Goal: Information Seeking & Learning: Check status

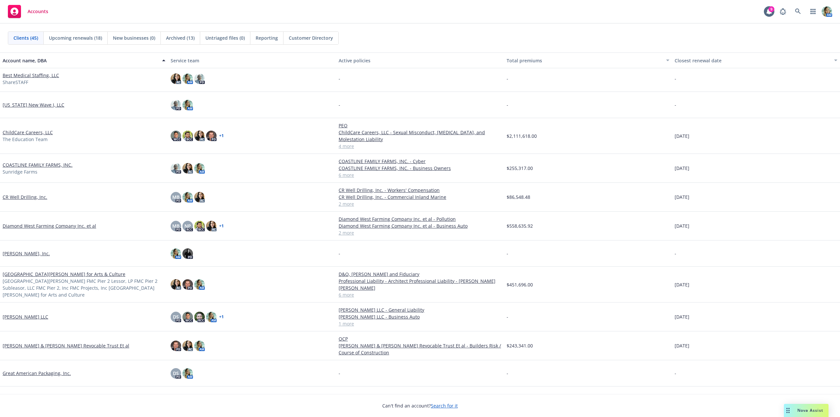
scroll to position [66, 0]
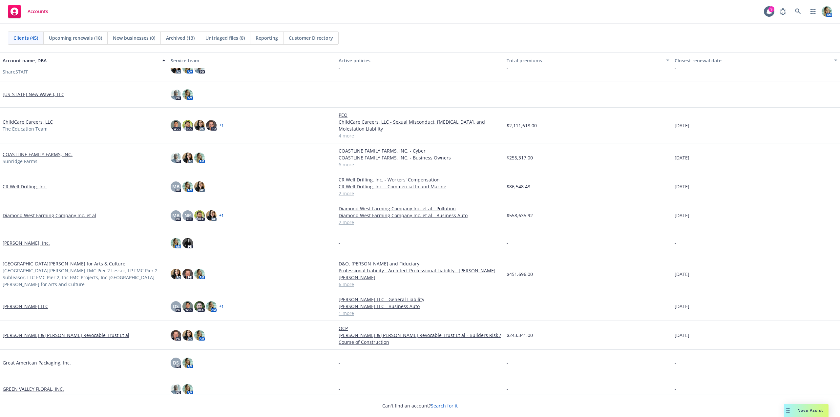
click at [46, 153] on link "COASTLINE FAMILY FARMS, INC." at bounding box center [38, 154] width 70 height 7
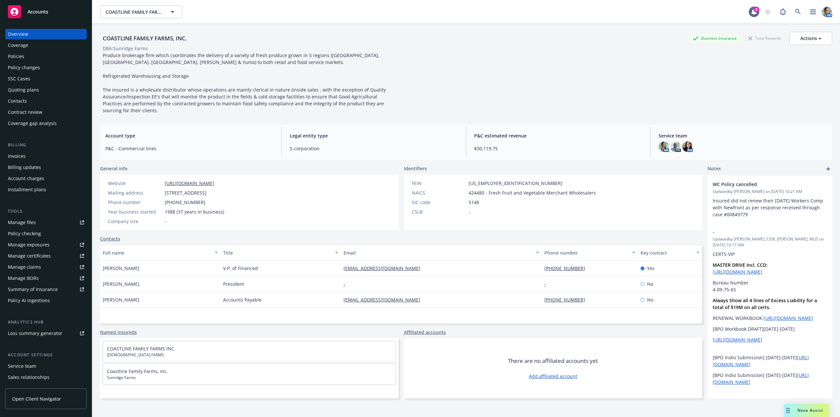
click at [19, 57] on div "Policies" at bounding box center [16, 56] width 16 height 10
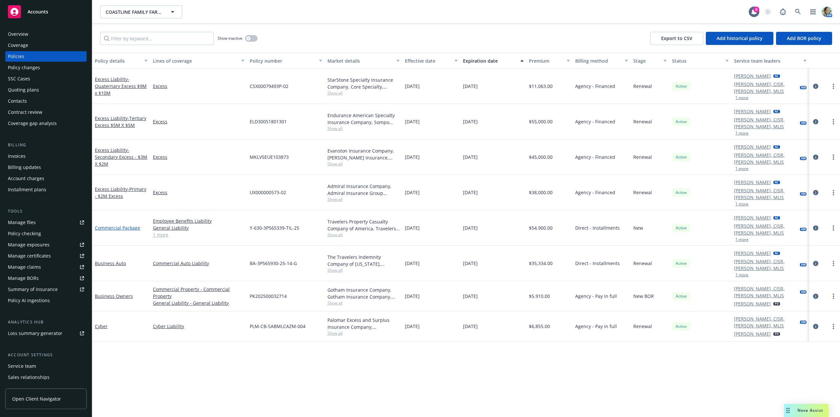
click at [137, 225] on link "Commercial Package" at bounding box center [117, 228] width 45 height 6
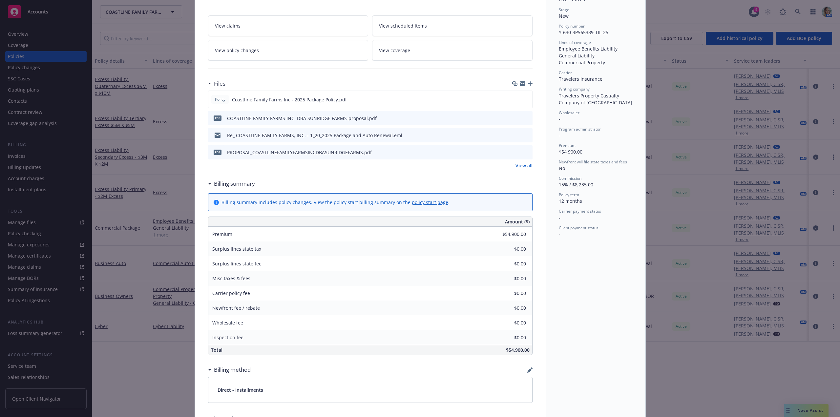
scroll to position [164, 0]
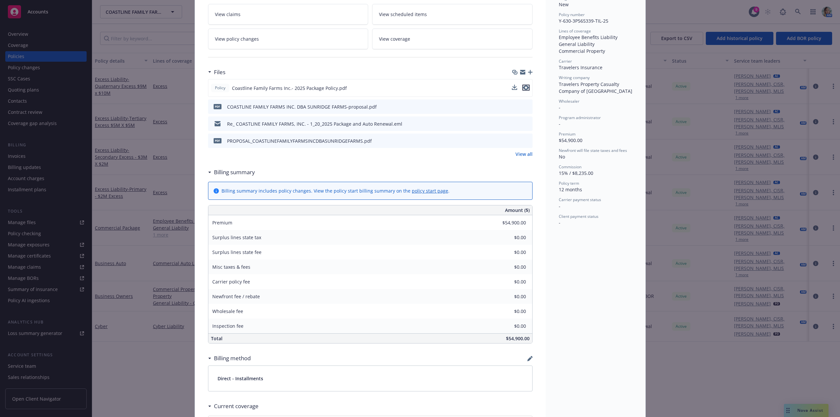
click at [524, 87] on icon "preview file" at bounding box center [526, 87] width 6 height 5
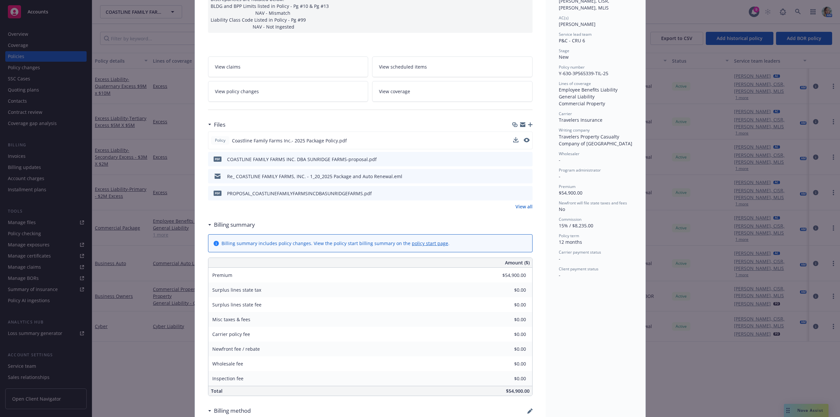
scroll to position [66, 0]
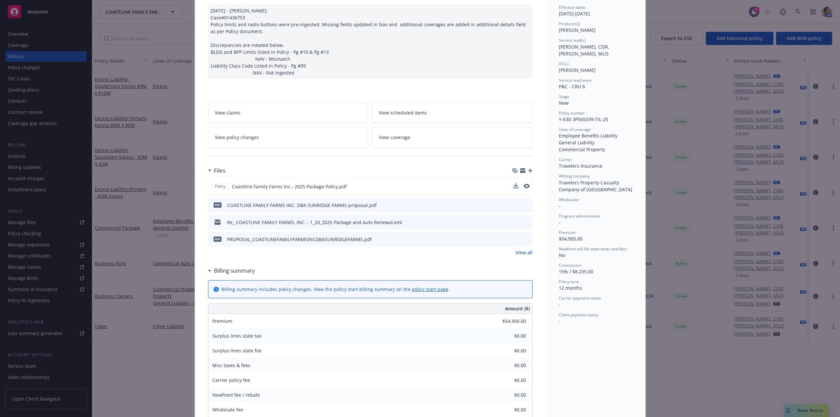
click at [519, 251] on link "View all" at bounding box center [523, 252] width 17 height 7
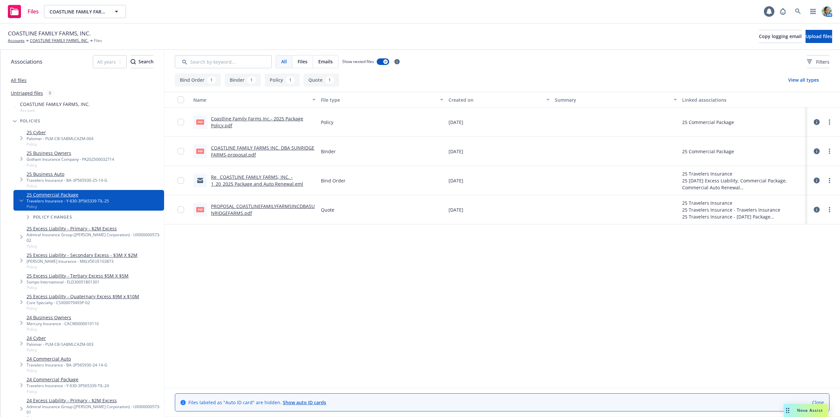
click at [291, 206] on link "PROPOSAL_COASTLINEFAMILYFARMSINCDBASUNRIDGEFARMS.pdf" at bounding box center [263, 209] width 104 height 13
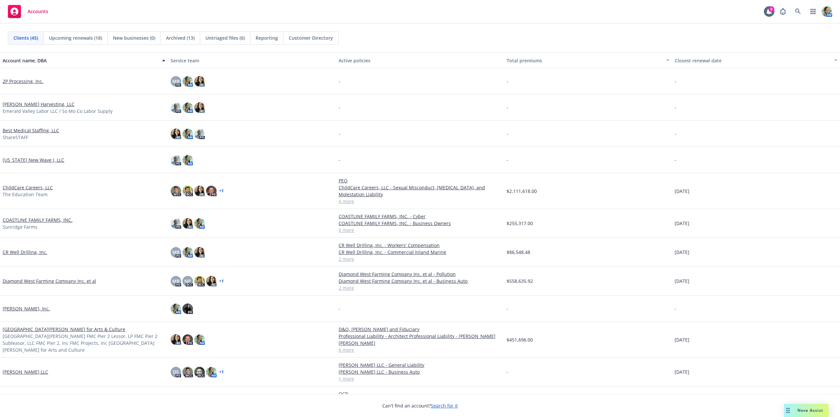
click at [54, 219] on link "COASTLINE FAMILY FARMS, INC." at bounding box center [38, 219] width 70 height 7
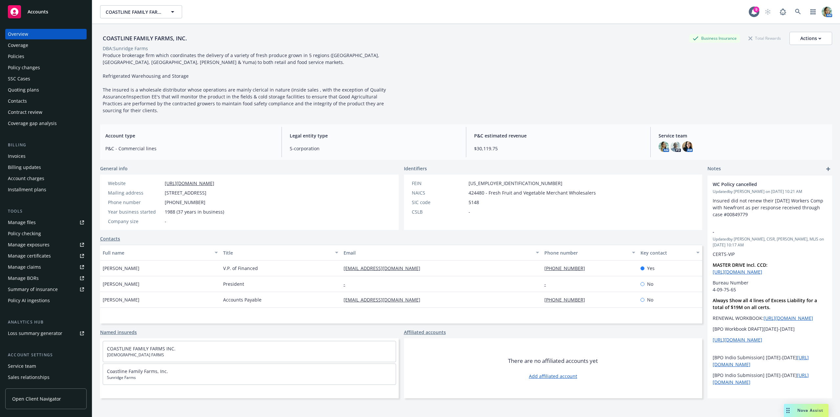
click at [19, 58] on div "Policies" at bounding box center [16, 56] width 16 height 10
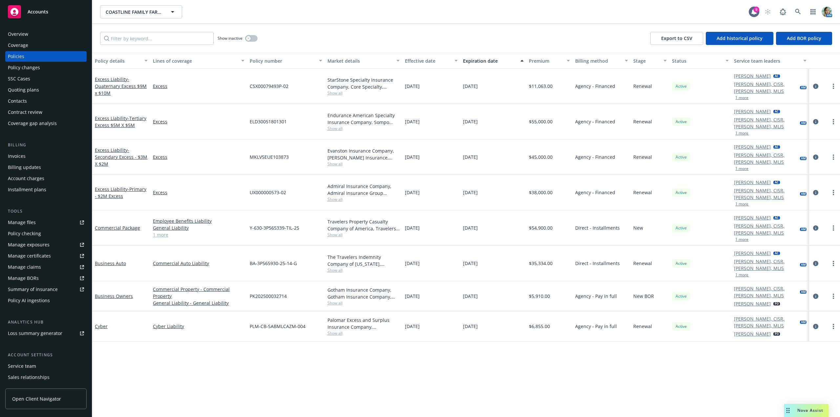
click at [328, 196] on span "Show all" at bounding box center [363, 199] width 72 height 6
click at [144, 38] on input "Filter by keyword..." at bounding box center [156, 38] width 113 height 13
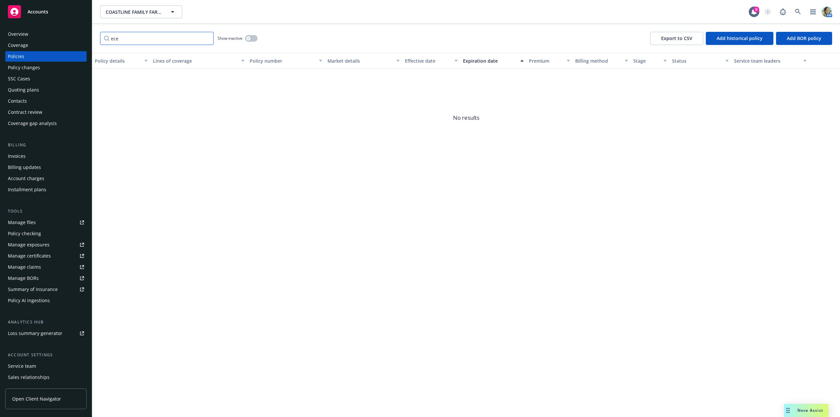
drag, startPoint x: 137, startPoint y: 39, endPoint x: 99, endPoint y: 35, distance: 38.9
click at [99, 35] on div "ece Show inactive Export to CSV Add historical policy Add BOR policy" at bounding box center [466, 38] width 748 height 29
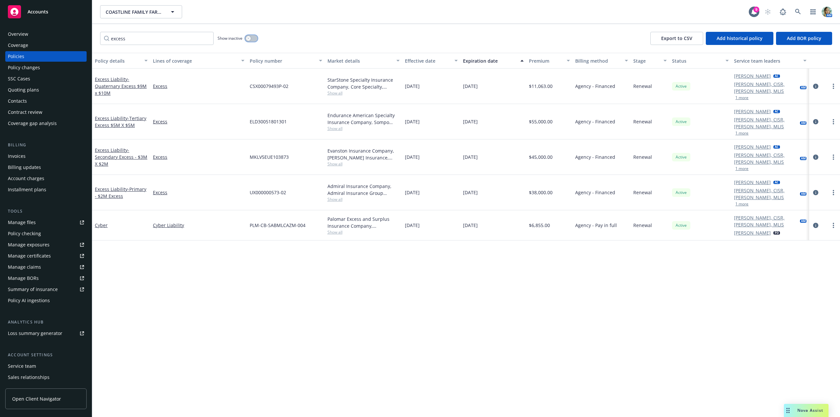
click at [250, 37] on icon "button" at bounding box center [248, 38] width 3 height 3
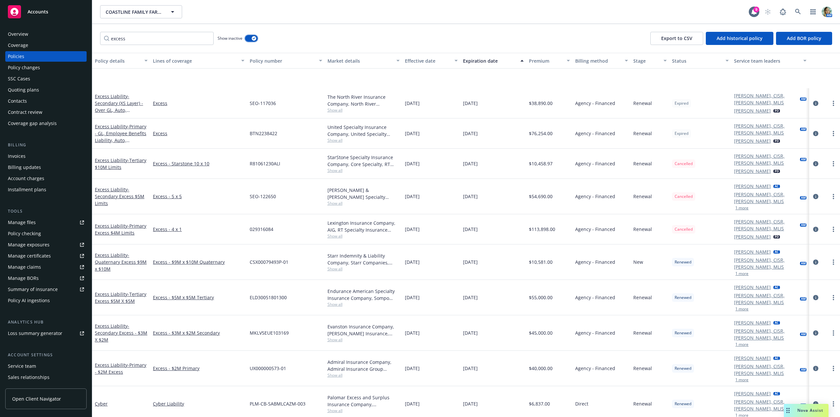
scroll to position [260, 0]
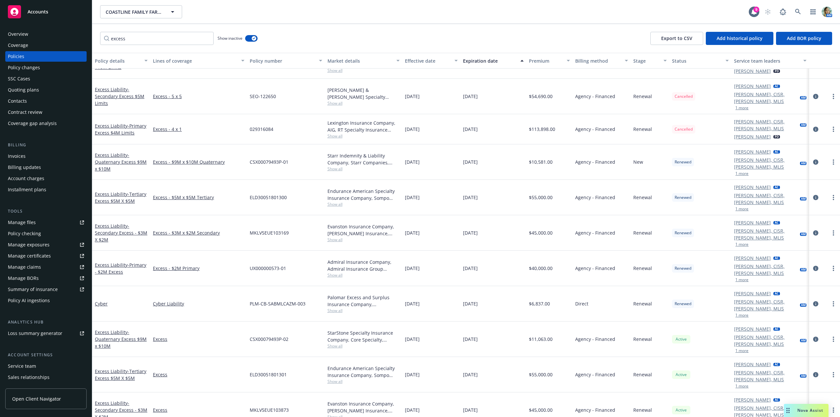
click at [327, 237] on span "Show all" at bounding box center [363, 240] width 72 height 6
click at [331, 133] on span "Show all" at bounding box center [363, 136] width 72 height 6
click at [298, 116] on div "029316084" at bounding box center [285, 129] width 77 height 30
click at [333, 201] on span "Show all" at bounding box center [363, 204] width 72 height 6
click at [328, 166] on span "Show all" at bounding box center [363, 169] width 72 height 6
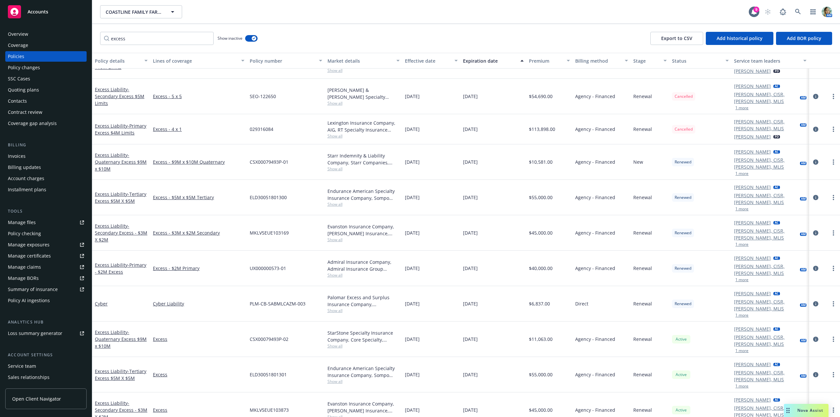
click at [306, 251] on div "UX000000573-01" at bounding box center [285, 268] width 77 height 35
drag, startPoint x: 141, startPoint y: 42, endPoint x: 101, endPoint y: 39, distance: 40.2
click at [101, 39] on input "excess" at bounding box center [156, 38] width 113 height 13
type input "primary excess"
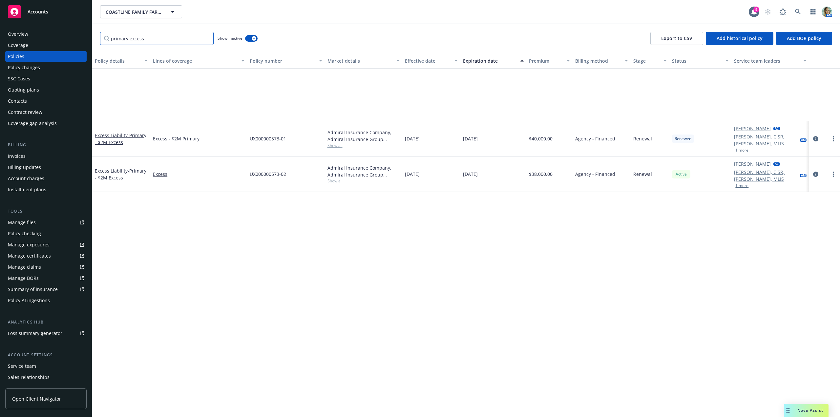
scroll to position [0, 0]
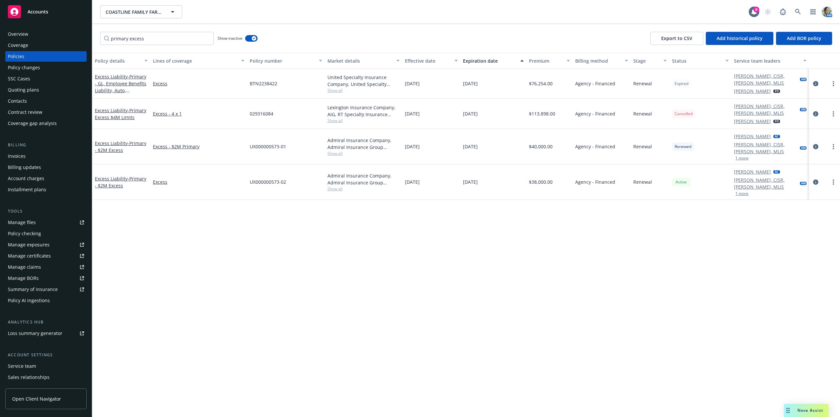
click at [336, 186] on span "Show all" at bounding box center [363, 189] width 72 height 6
click at [341, 151] on span "Show all" at bounding box center [363, 154] width 72 height 6
click at [332, 118] on span "Show all" at bounding box center [363, 121] width 72 height 6
click at [332, 89] on span "Show all" at bounding box center [363, 91] width 72 height 6
drag, startPoint x: 286, startPoint y: 295, endPoint x: 319, endPoint y: 284, distance: 34.6
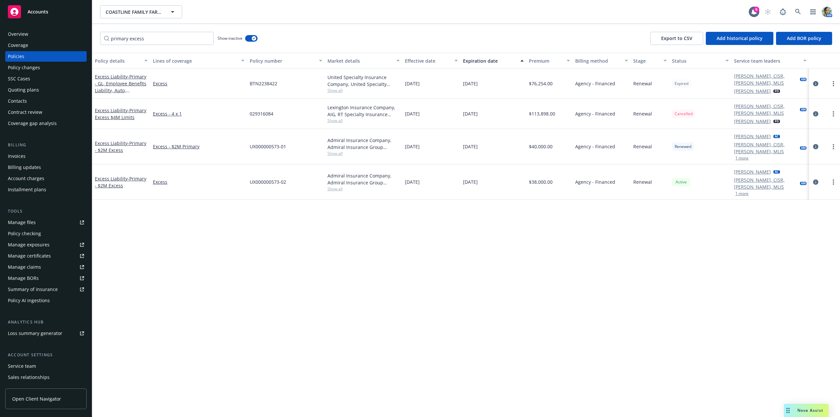
click at [286, 295] on div "Policy details Lines of coverage Policy number Market details Effective date Ex…" at bounding box center [466, 235] width 748 height 364
